Goal: Task Accomplishment & Management: Use online tool/utility

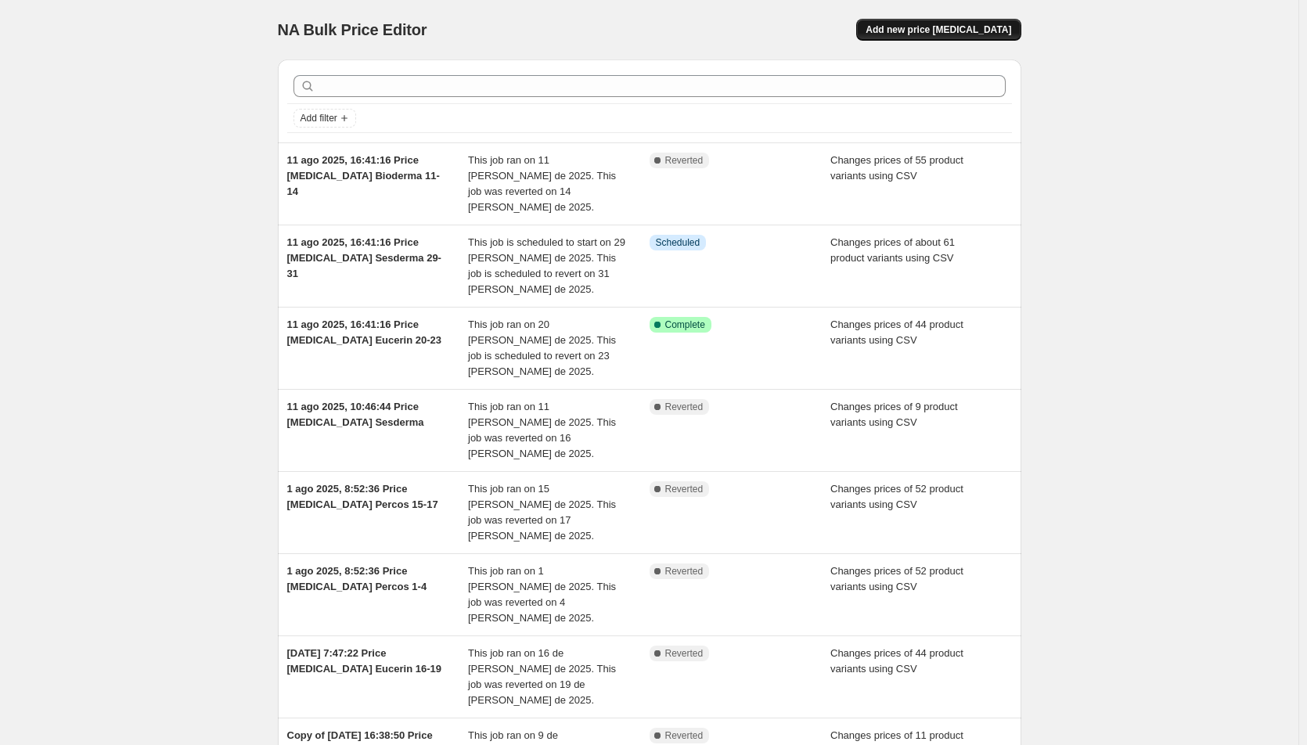
click at [963, 20] on button "Add new price [MEDICAL_DATA]" at bounding box center [938, 30] width 164 height 22
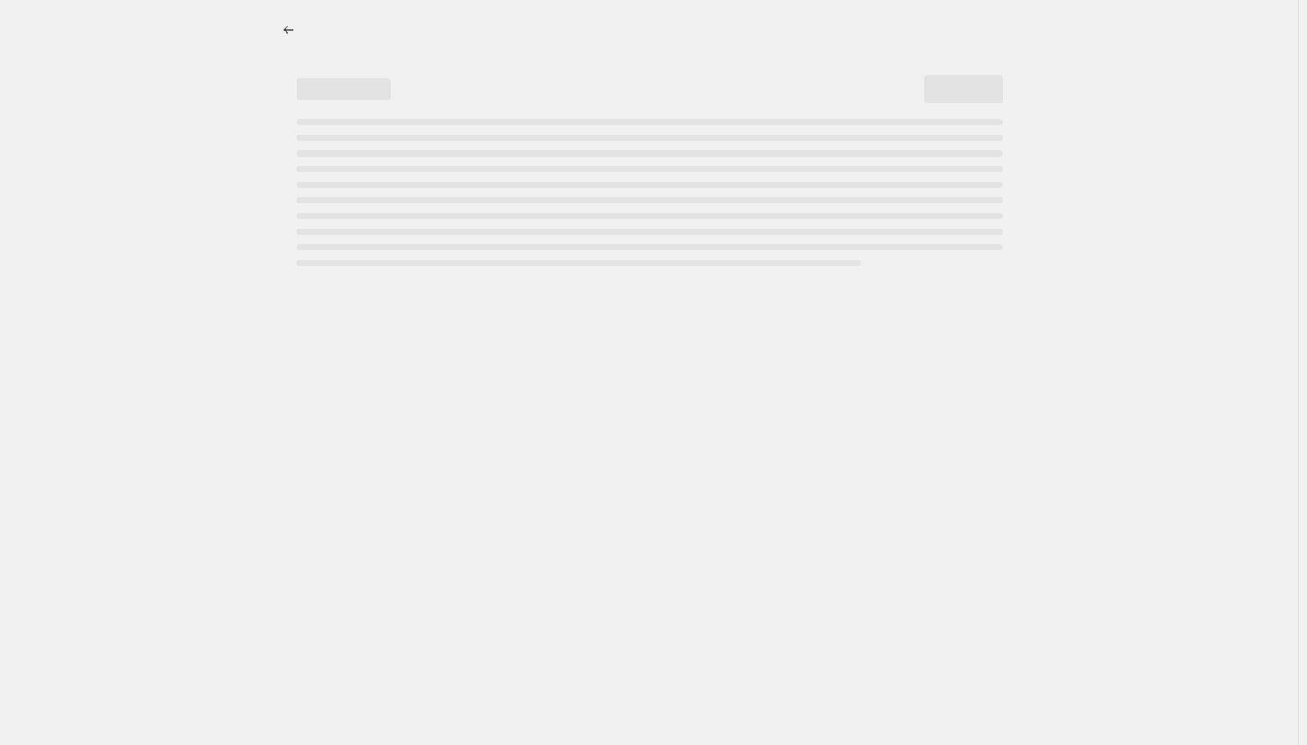
select select "percentage"
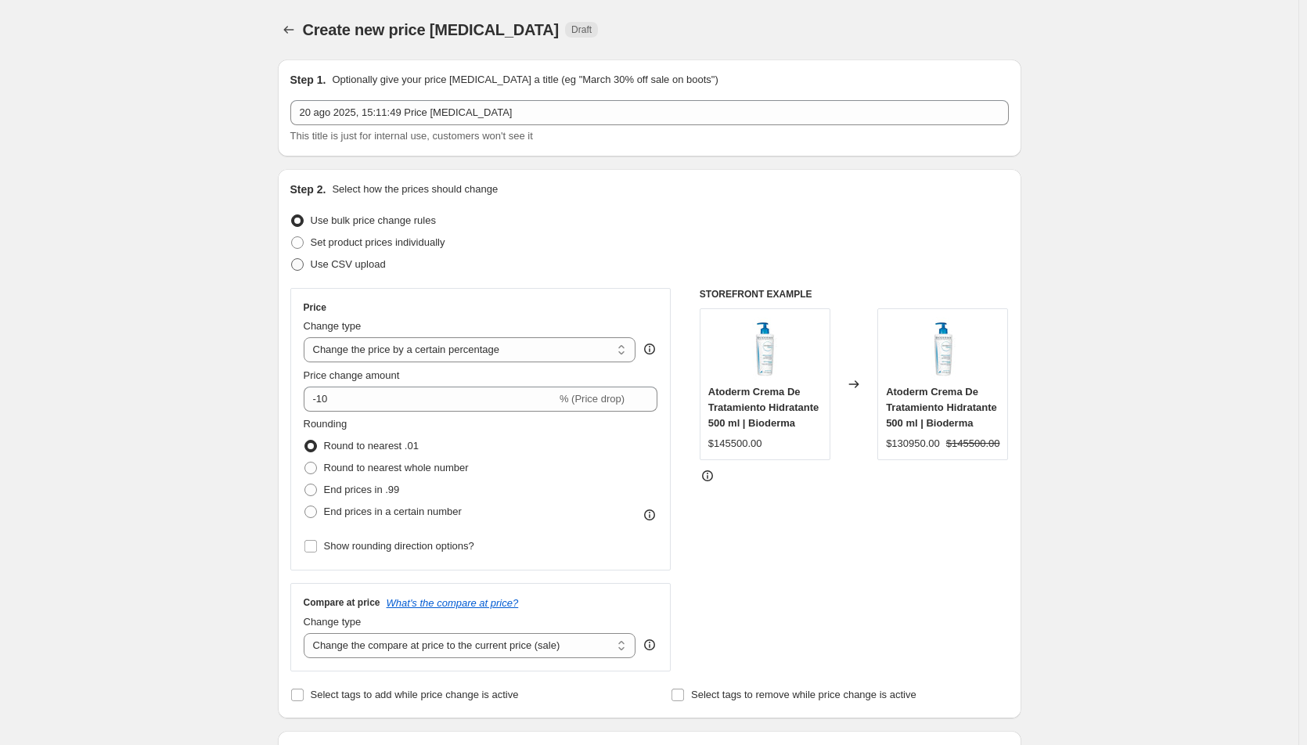
click at [374, 261] on span "Use CSV upload" at bounding box center [348, 264] width 75 height 12
click at [292, 259] on input "Use CSV upload" at bounding box center [291, 258] width 1 height 1
radio input "true"
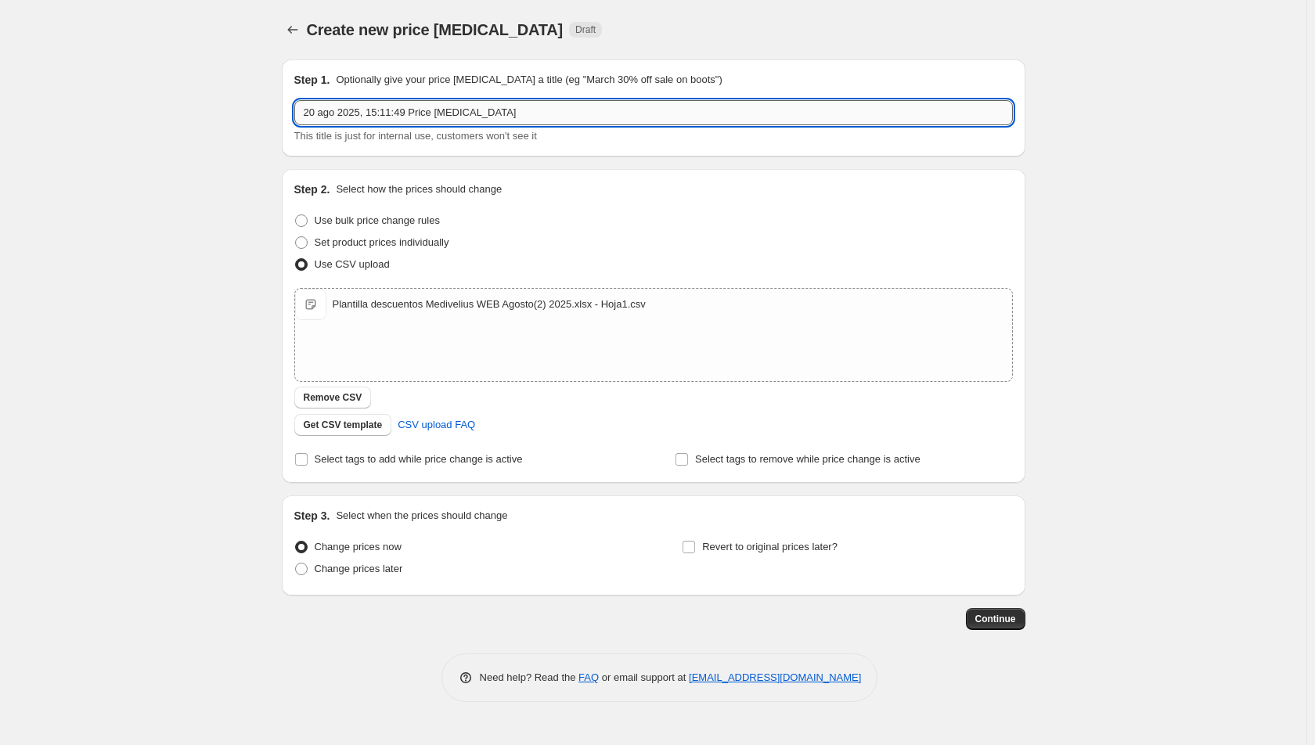
click at [500, 118] on input "20 ago 2025, 15:11:49 Price [MEDICAL_DATA]" at bounding box center [653, 112] width 718 height 25
type input "20 ago 2025, 15:11:49 Price [MEDICAL_DATA] medivelius"
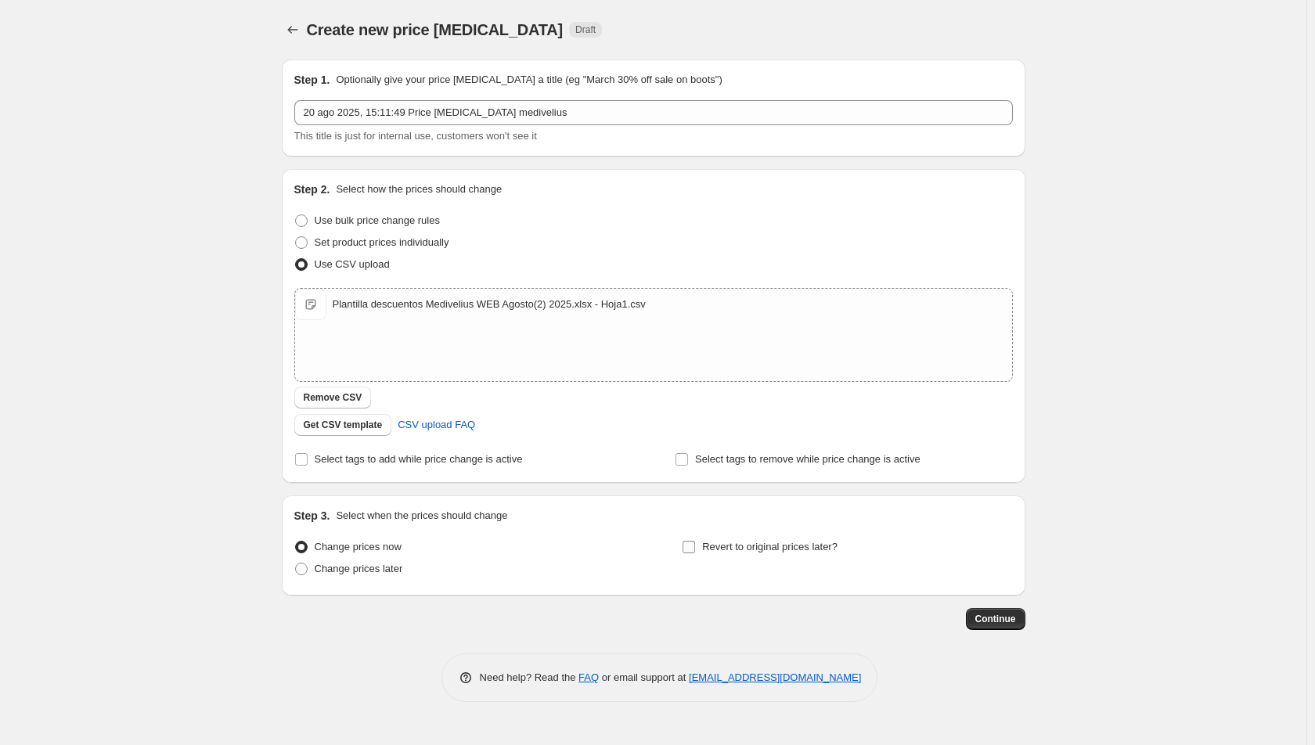
click at [712, 549] on span "Revert to original prices later?" at bounding box center [769, 547] width 135 height 12
click at [695, 549] on input "Revert to original prices later?" at bounding box center [688, 547] width 13 height 13
checkbox input "true"
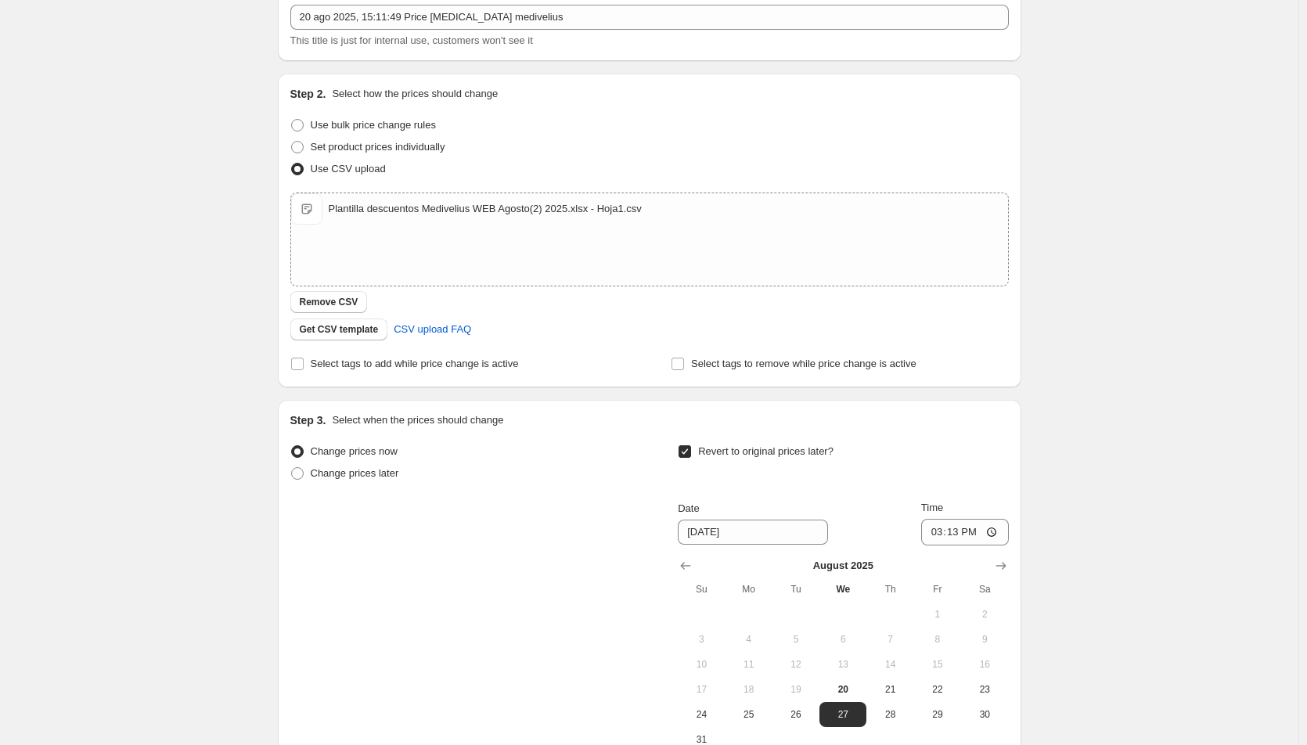
scroll to position [235, 0]
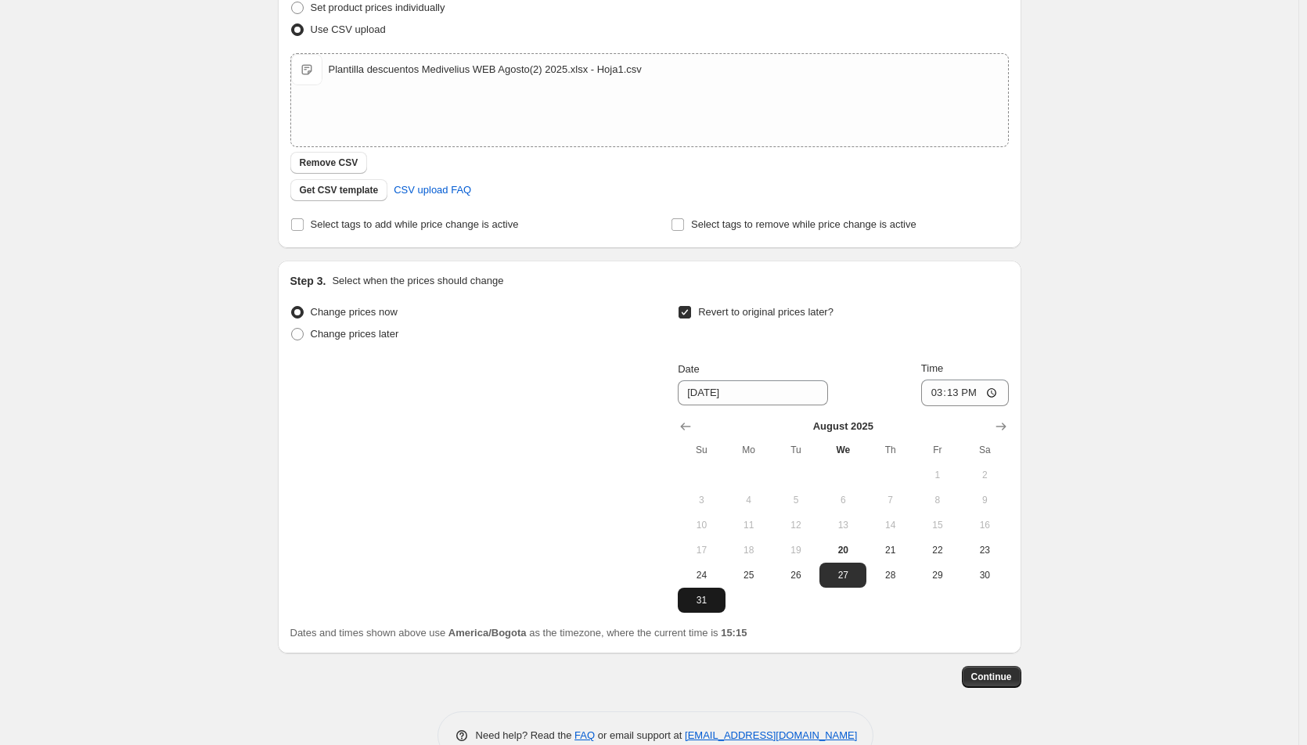
click at [700, 609] on button "31" at bounding box center [701, 600] width 47 height 25
type input "[DATE]"
click at [938, 392] on input "15:13" at bounding box center [965, 393] width 88 height 27
type input "23:44"
click at [1009, 687] on button "Continue" at bounding box center [991, 677] width 59 height 22
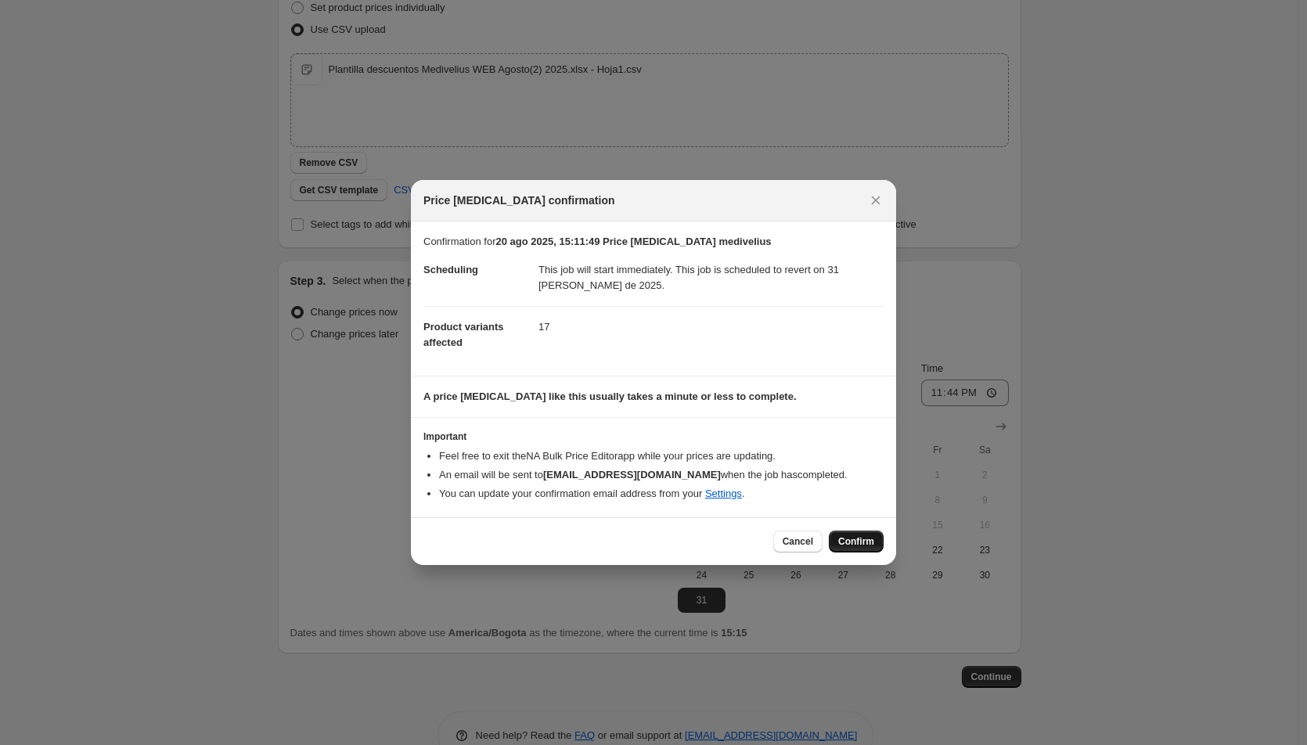
click at [875, 544] on button "Confirm" at bounding box center [856, 542] width 55 height 22
